Goal: Task Accomplishment & Management: Complete application form

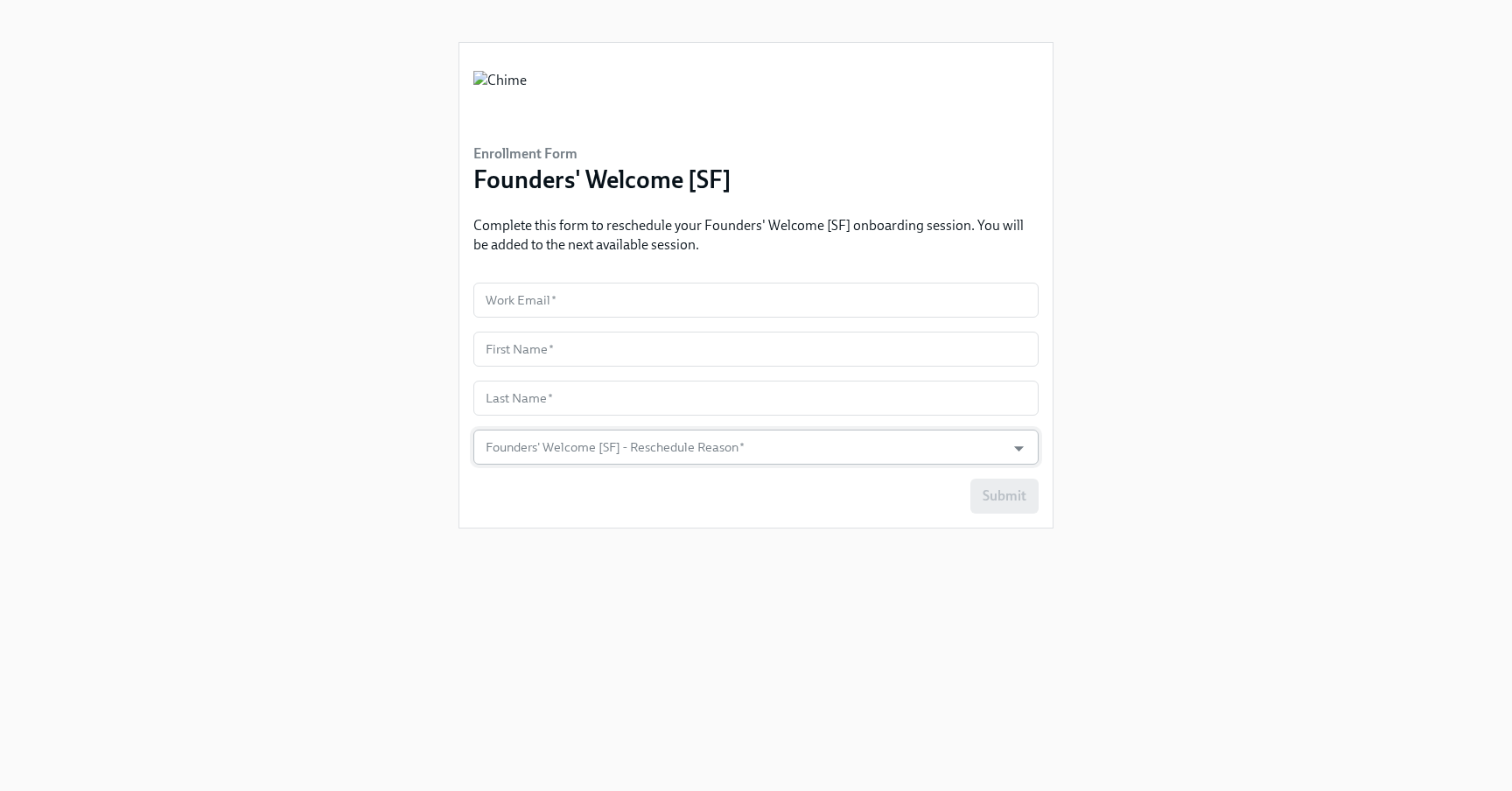
click at [657, 452] on input "Founders' Welcome [SF] - Reschedule Reason   *" at bounding box center [739, 447] width 515 height 35
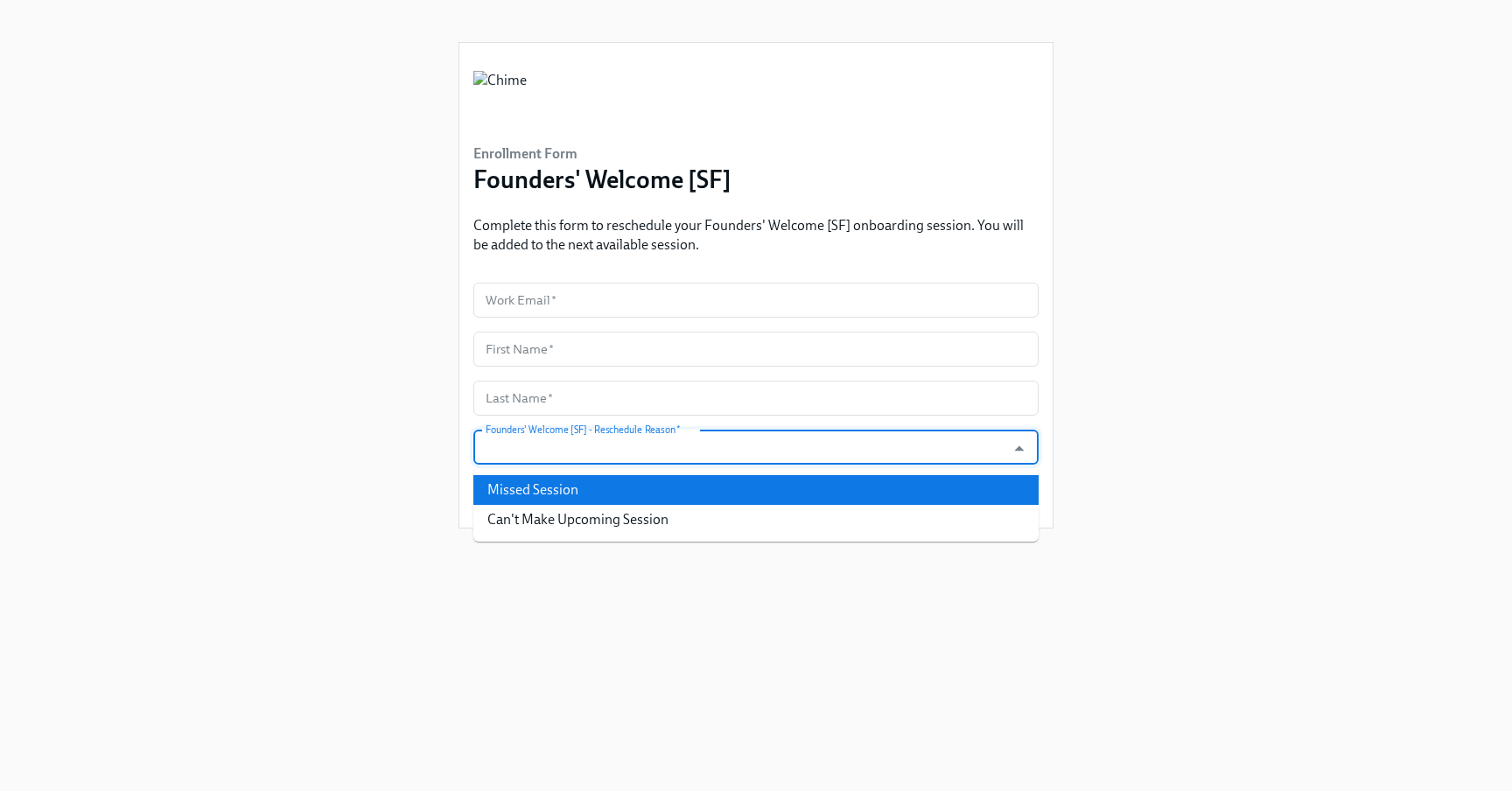
click at [356, 436] on div "Enrollment Form Founders' Welcome [SF] Complete this form to reschedule your Fo…" at bounding box center [756, 375] width 1428 height 750
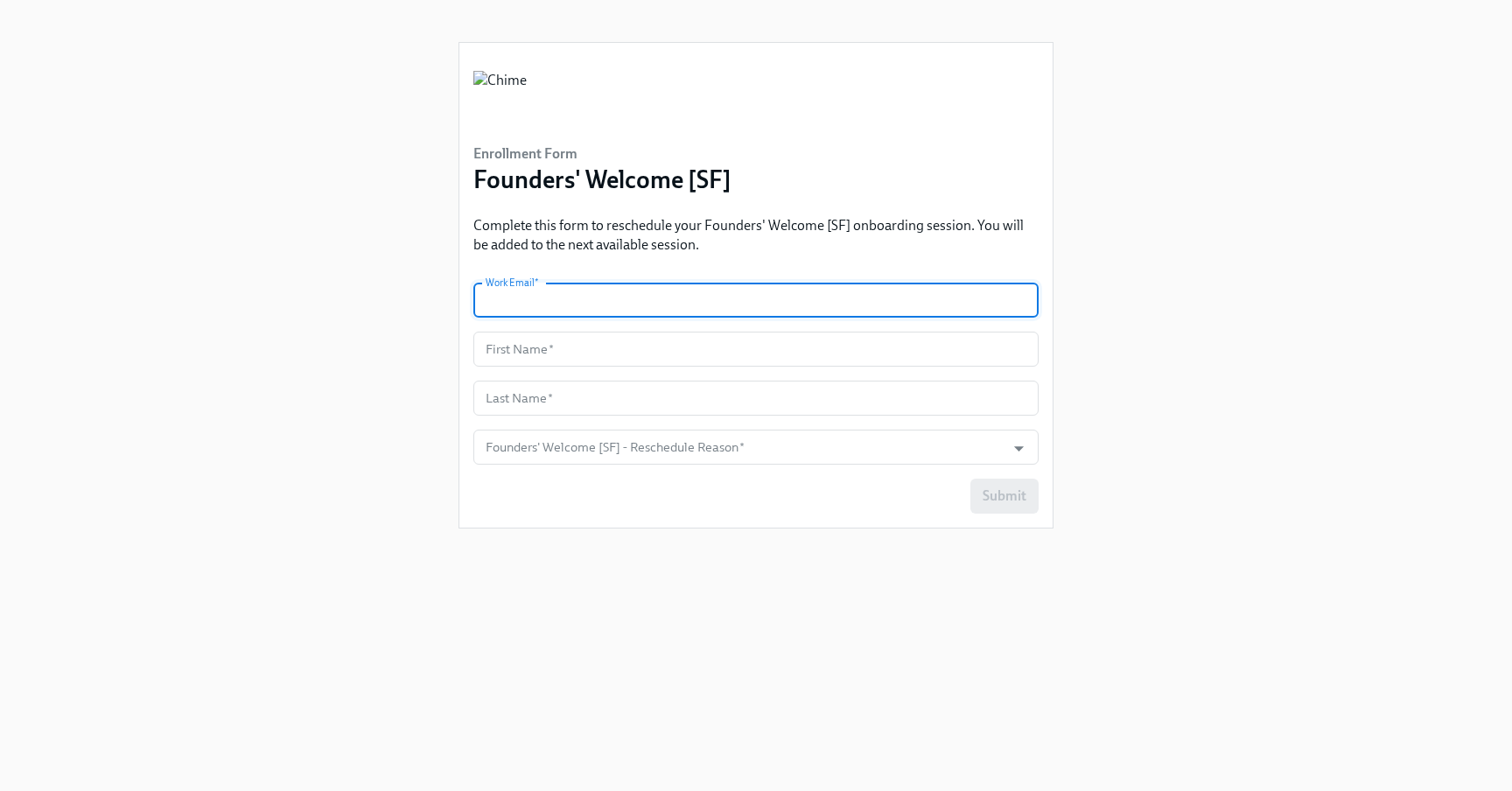
click at [593, 300] on input "text" at bounding box center [756, 300] width 565 height 35
type input "J"
type input "[PERSON_NAME][EMAIL_ADDRESS][DOMAIN_NAME]"
click at [556, 307] on input "[PERSON_NAME][EMAIL_ADDRESS][DOMAIN_NAME]" at bounding box center [756, 300] width 565 height 35
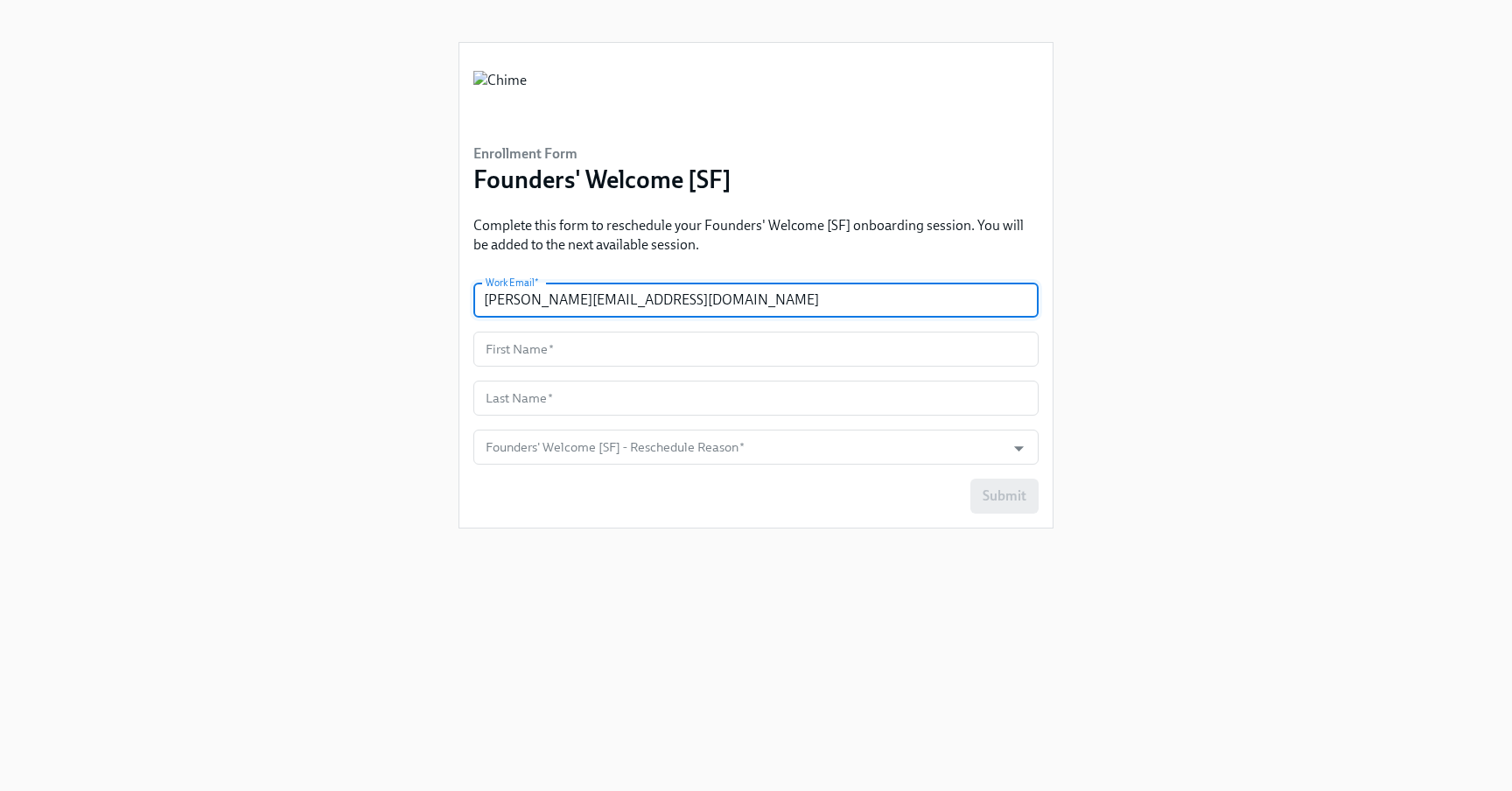
click at [556, 307] on input "[PERSON_NAME][EMAIL_ADDRESS][DOMAIN_NAME]" at bounding box center [756, 300] width 565 height 35
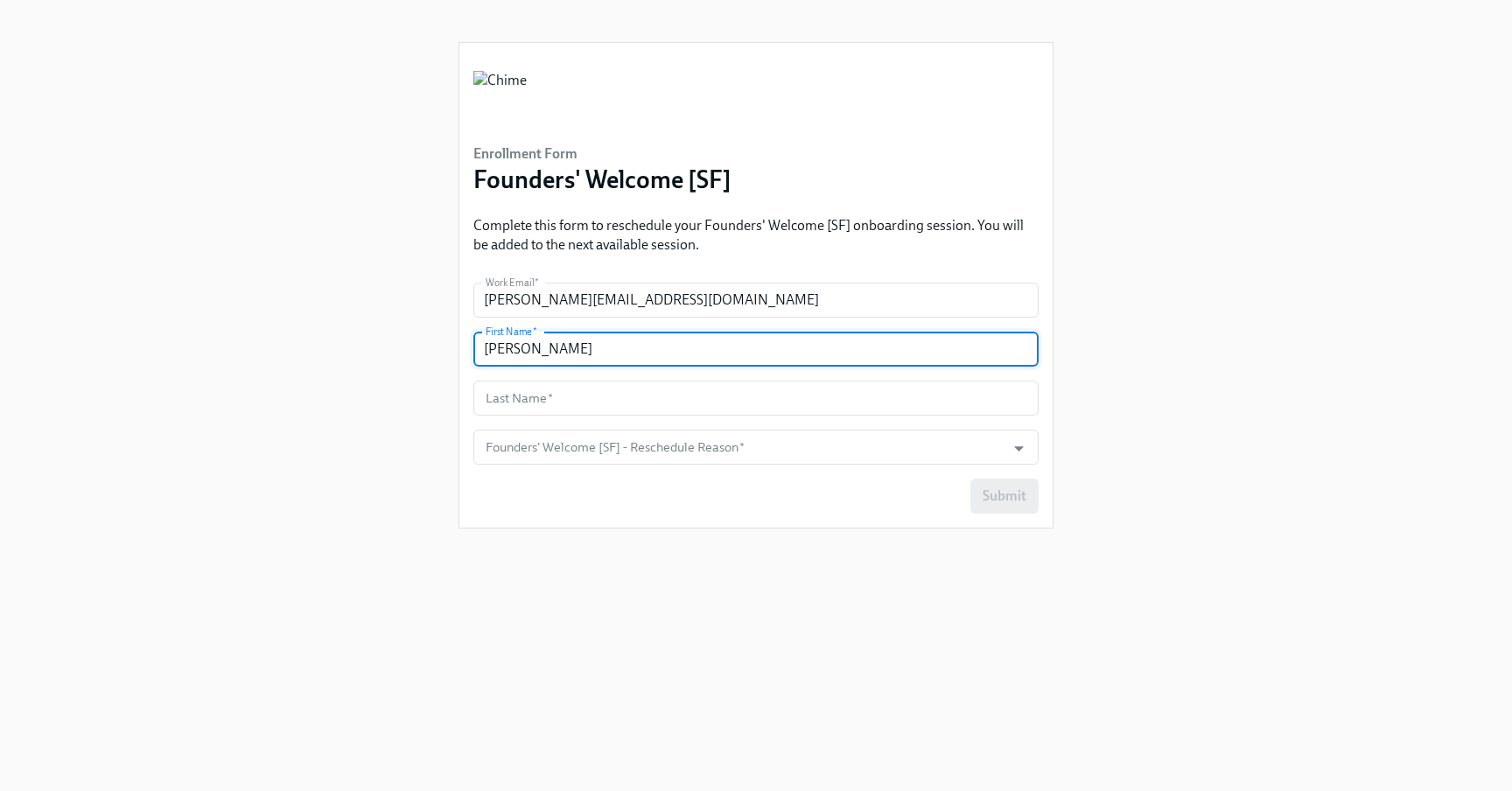
type input "[PERSON_NAME]"
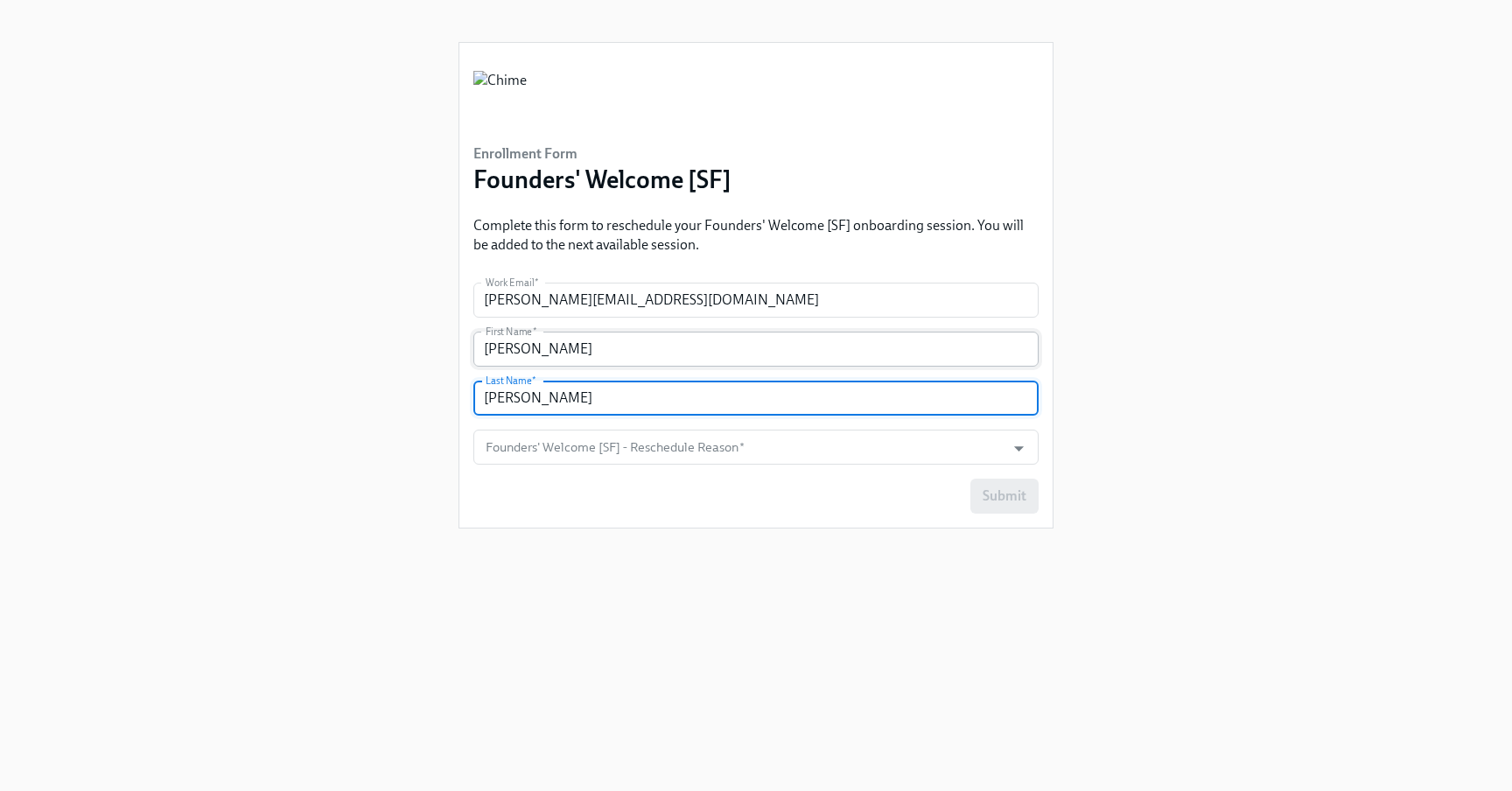
type input "[PERSON_NAME]"
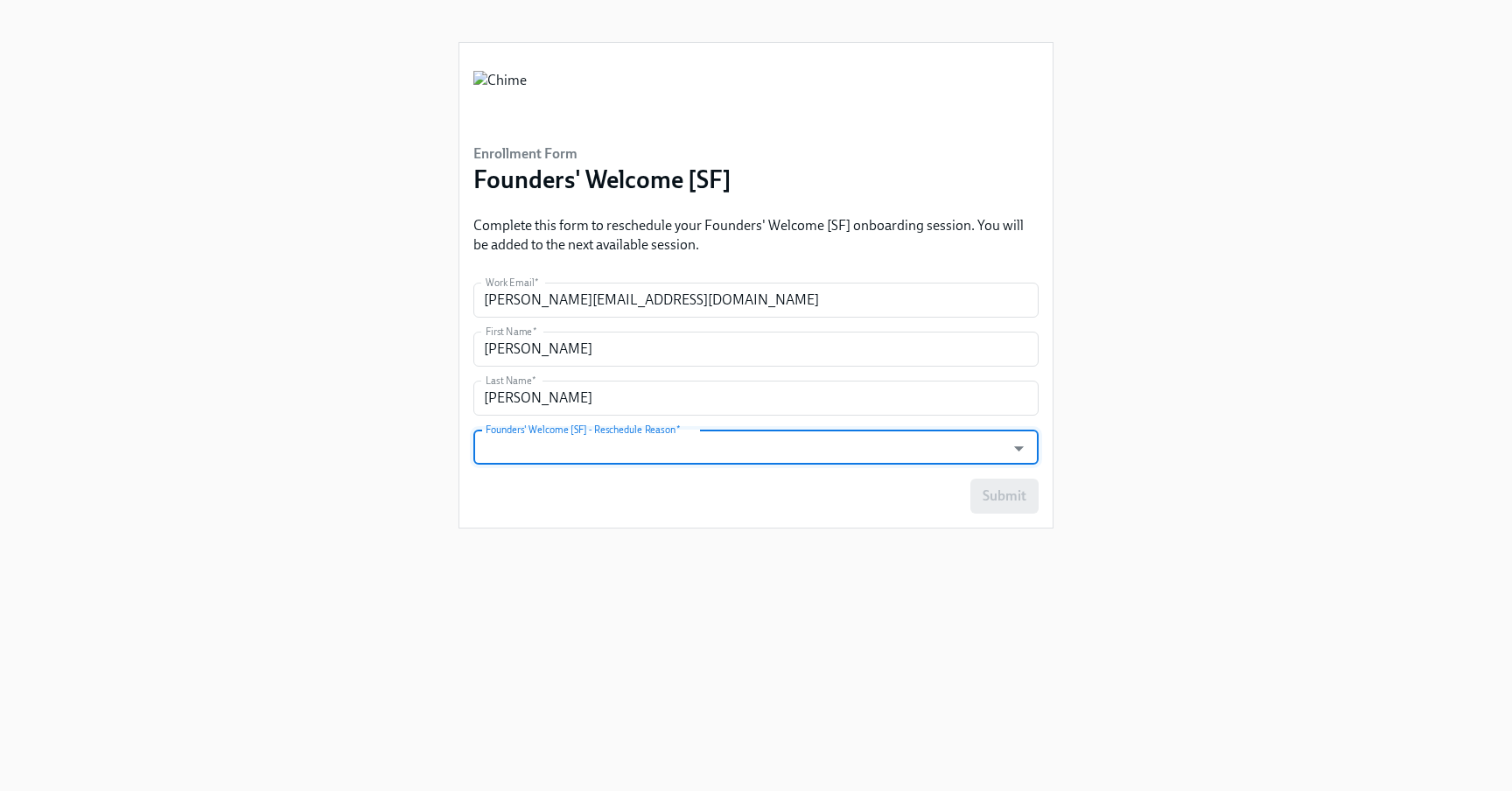
click at [614, 451] on input "Founders' Welcome [SF] - Reschedule Reason   *" at bounding box center [739, 447] width 515 height 35
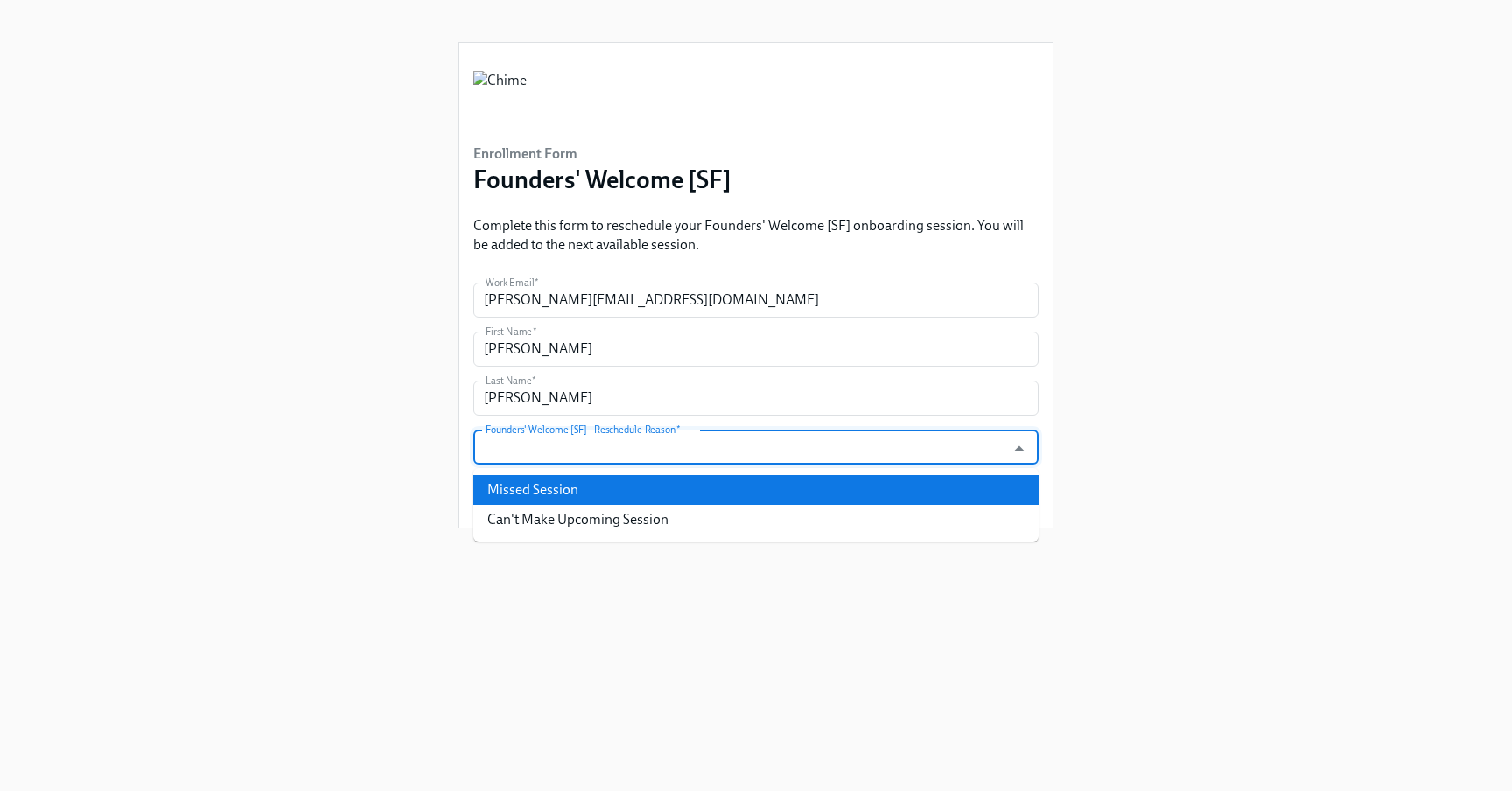
click at [567, 497] on li "Missed Session" at bounding box center [756, 490] width 565 height 30
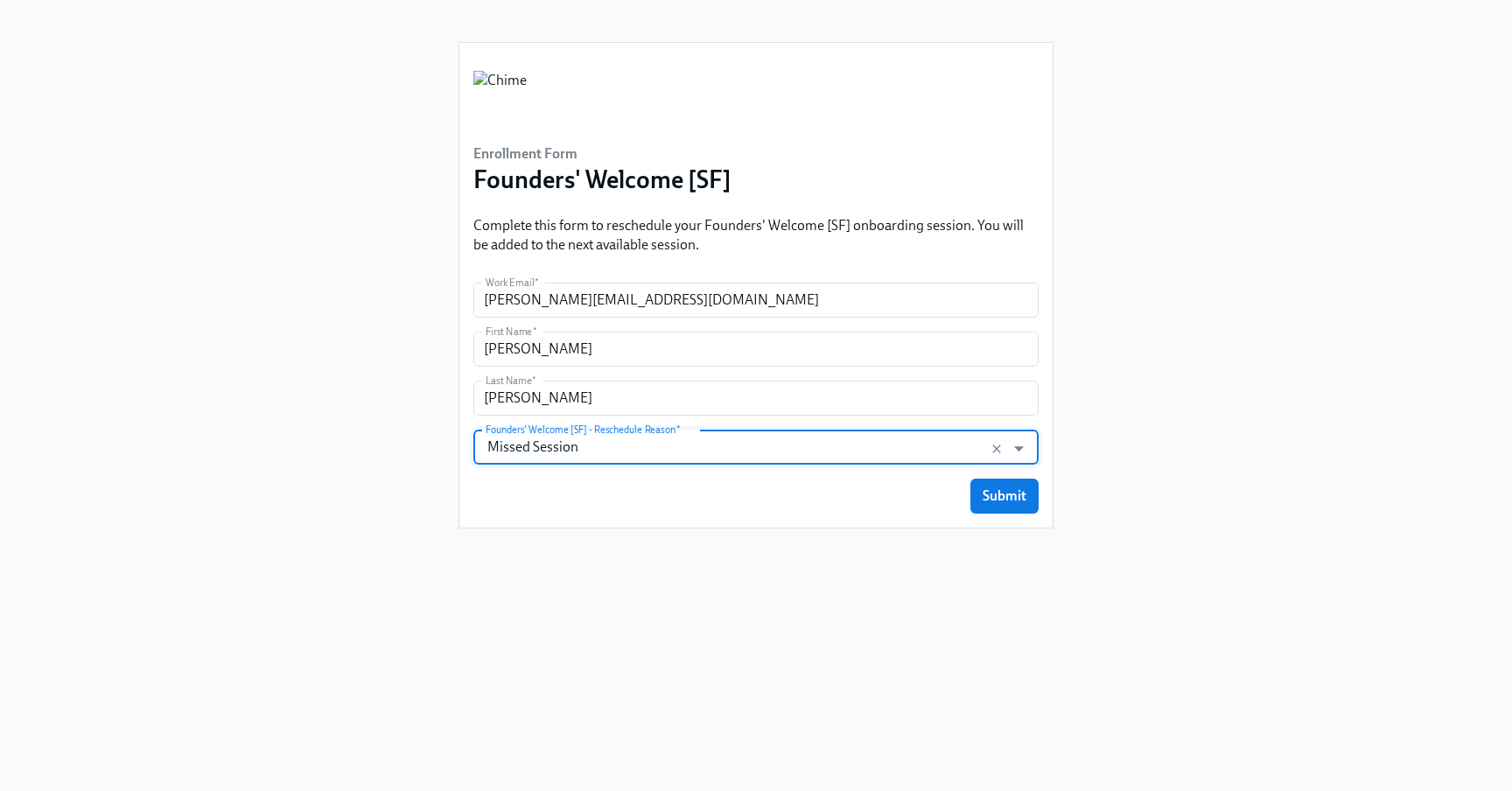
click at [654, 452] on input "Missed Session" at bounding box center [739, 447] width 515 height 35
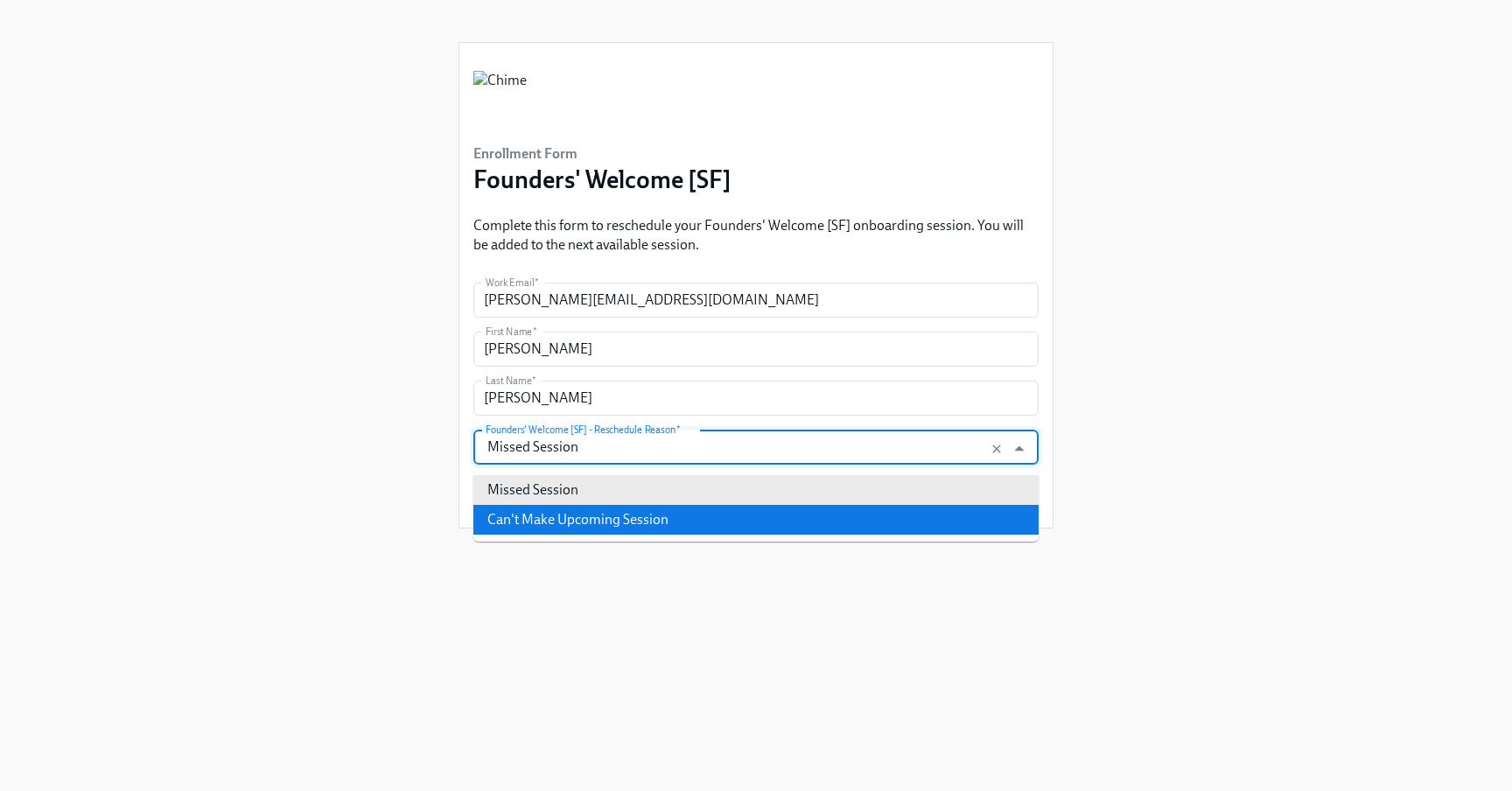
click at [606, 529] on li "Can't Make Upcoming Session" at bounding box center [756, 520] width 565 height 30
type input "Can't Make Upcoming Session"
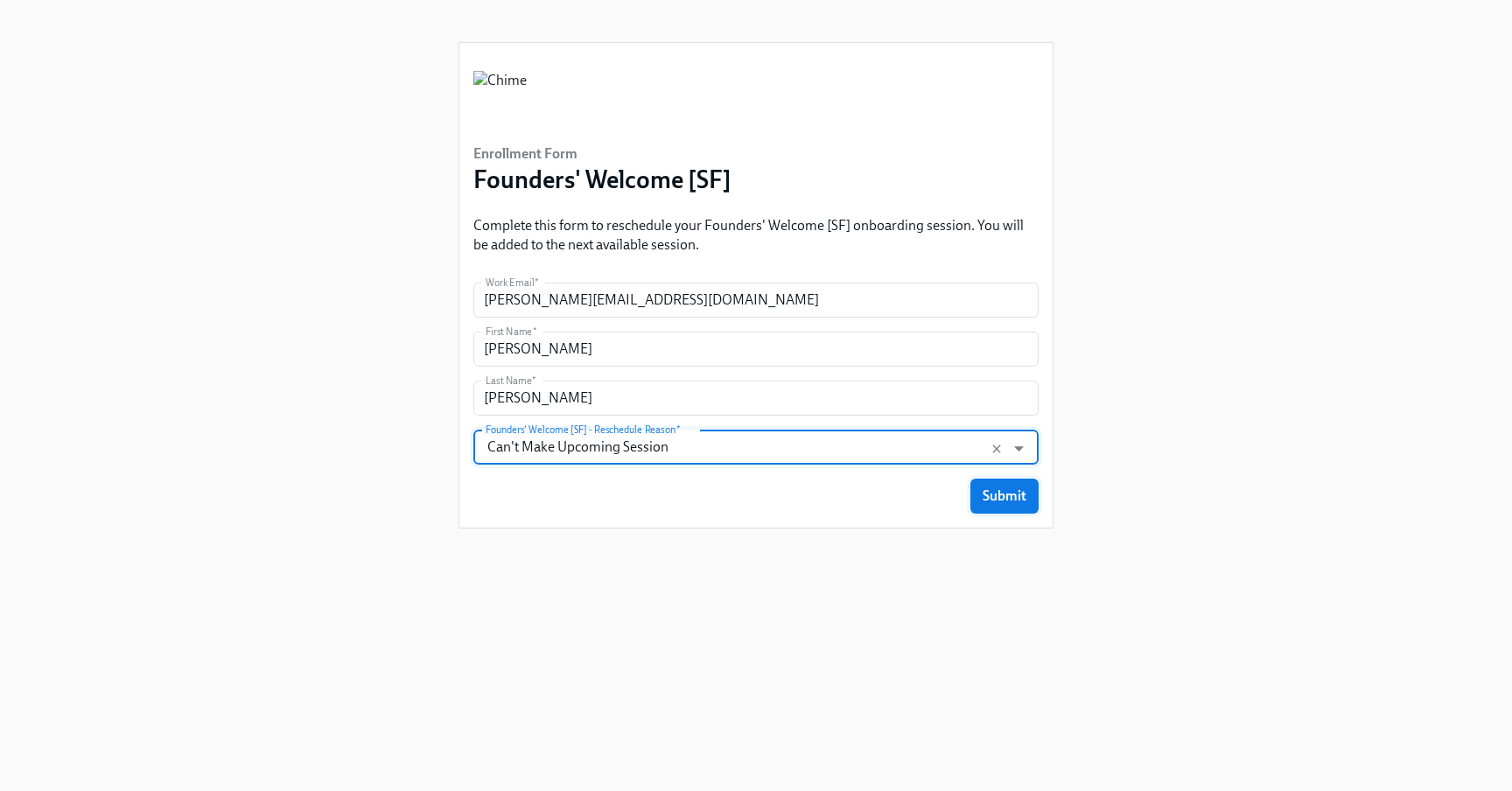
click at [989, 495] on span "Submit" at bounding box center [1004, 495] width 44 height 17
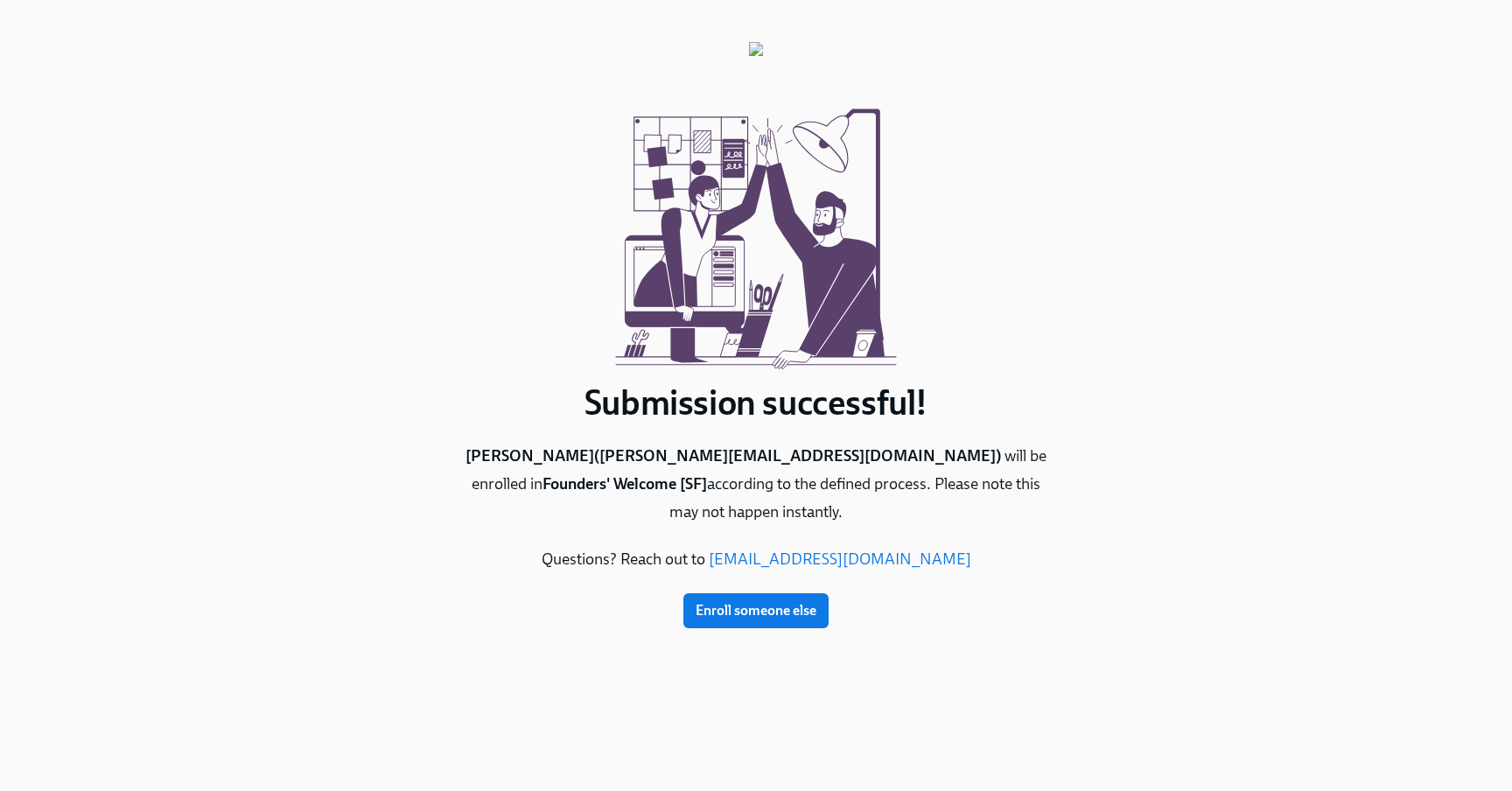
click at [616, 610] on div "Submission successful! [PERSON_NAME] ( [PERSON_NAME][EMAIL_ADDRESS][DOMAIN_NAME…" at bounding box center [756, 375] width 595 height 750
click at [511, 507] on div "Submission successful! [PERSON_NAME] ( [PERSON_NAME][EMAIL_ADDRESS][DOMAIN_NAME…" at bounding box center [756, 335] width 595 height 586
